Goal: Transaction & Acquisition: Purchase product/service

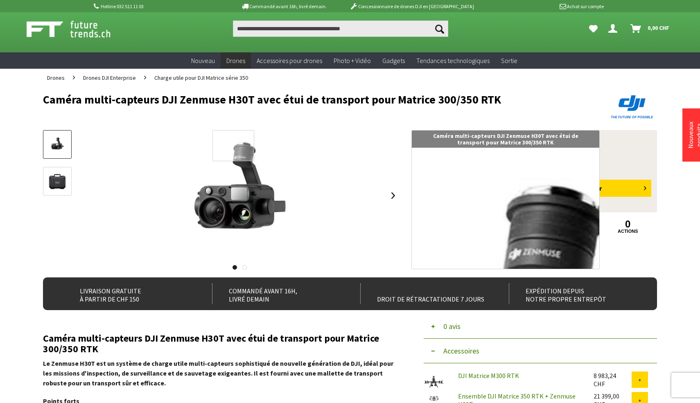
scroll to position [7, 0]
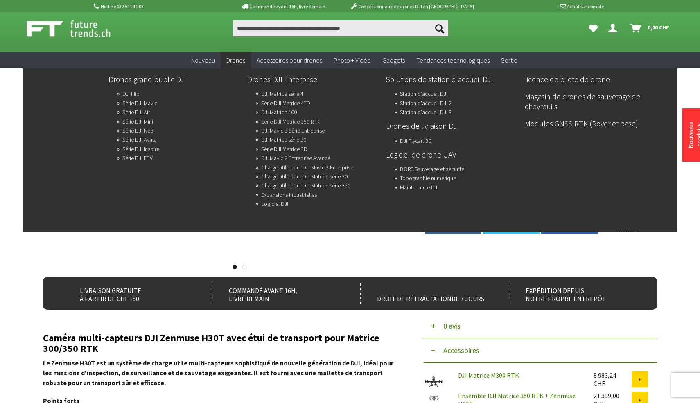
click at [274, 116] on link "Série DJI Matrice 350 RTK" at bounding box center [290, 121] width 59 height 11
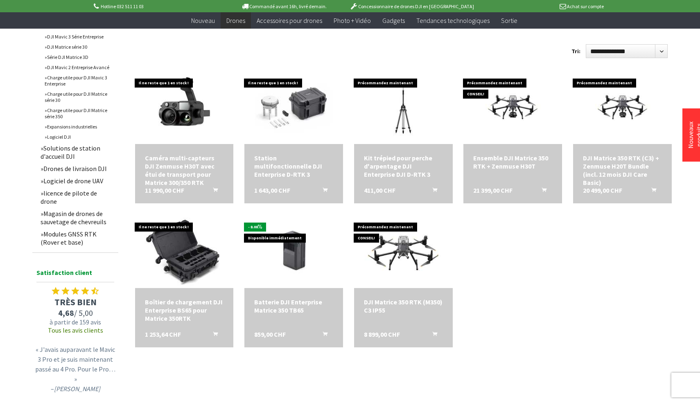
scroll to position [396, 0]
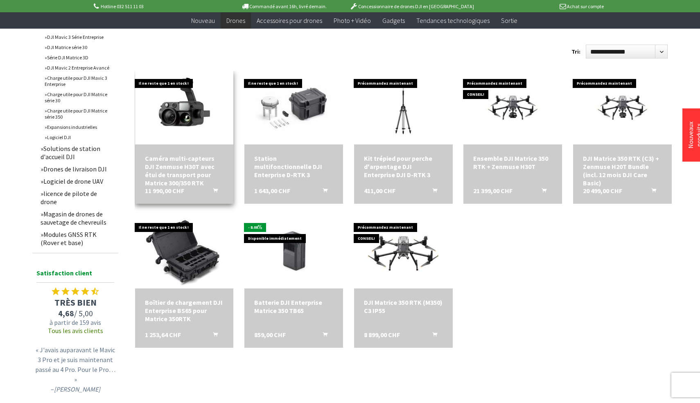
click at [200, 165] on font "Caméra multi-capteurs DJI Zenmuse H30T avec étui de transport pour Matrice 300/…" at bounding box center [180, 170] width 70 height 33
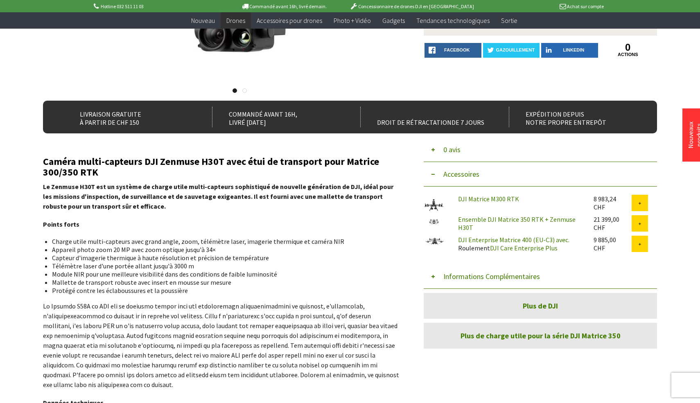
scroll to position [129, 0]
